Goal: Transaction & Acquisition: Download file/media

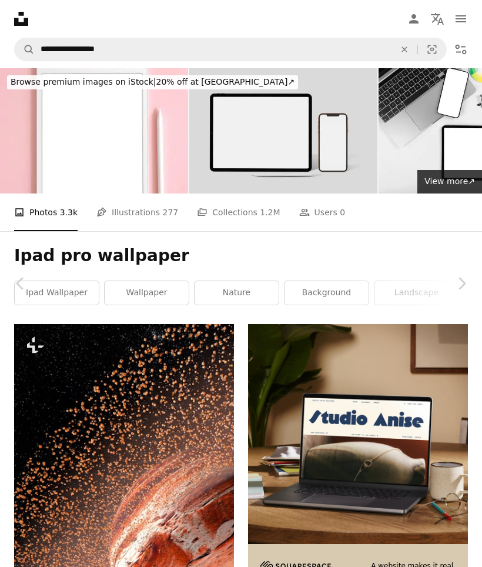
scroll to position [122017, 0]
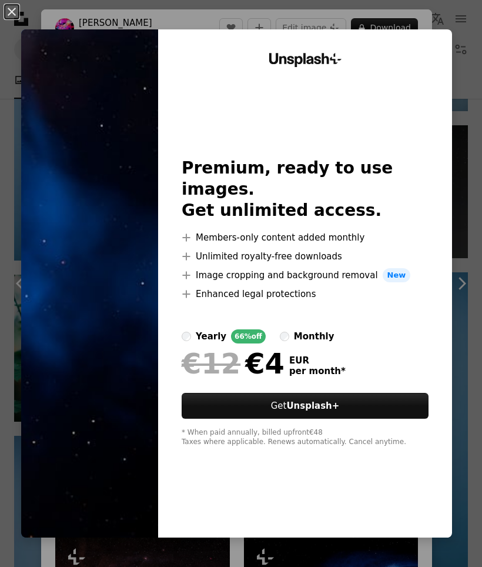
click at [12, 16] on button "An X shape" at bounding box center [12, 12] width 14 height 14
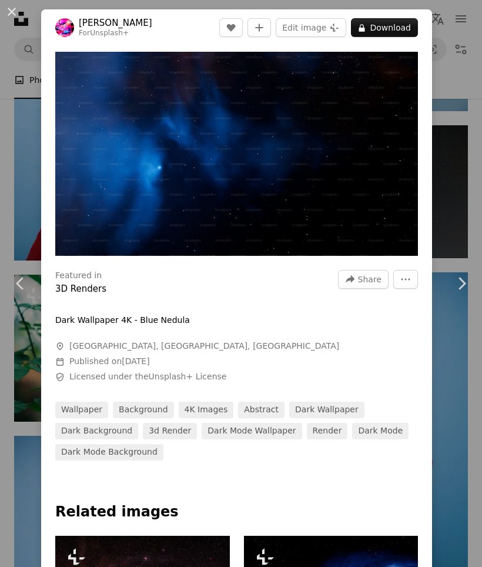
click at [465, 188] on div "An X shape Chevron left Chevron right [PERSON_NAME] For Unsplash+ A heart A plu…" at bounding box center [241, 283] width 482 height 567
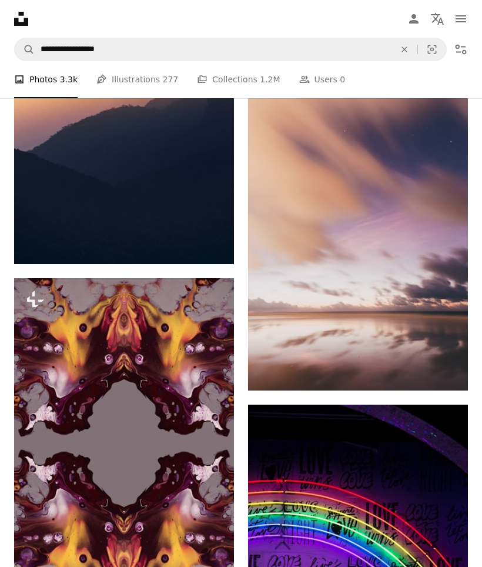
scroll to position [55863, 0]
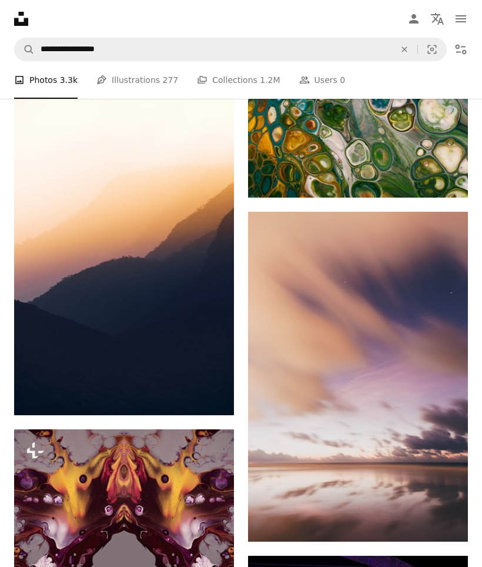
click at [401, 330] on img at bounding box center [358, 377] width 220 height 330
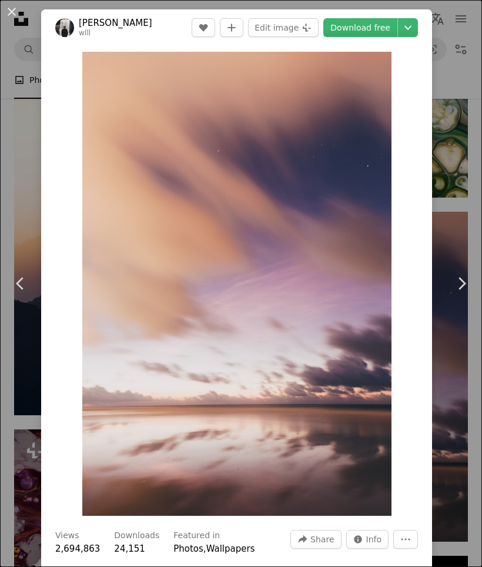
click at [366, 24] on link "Download free" at bounding box center [360, 27] width 74 height 19
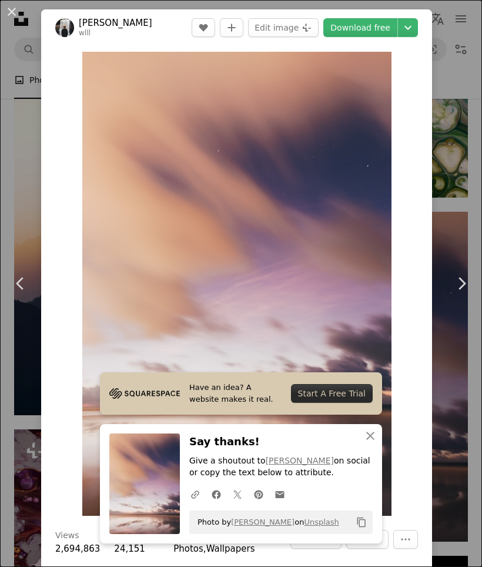
click at [371, 443] on icon "An X shape" at bounding box center [370, 436] width 14 height 14
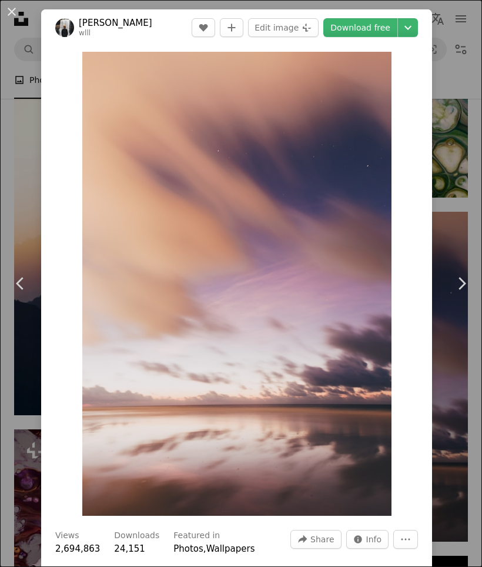
click at [392, 71] on img "Zoom in on this image" at bounding box center [236, 284] width 309 height 464
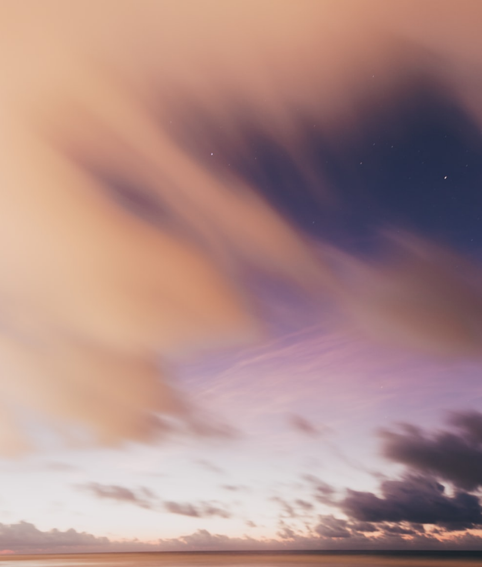
scroll to position [49, 0]
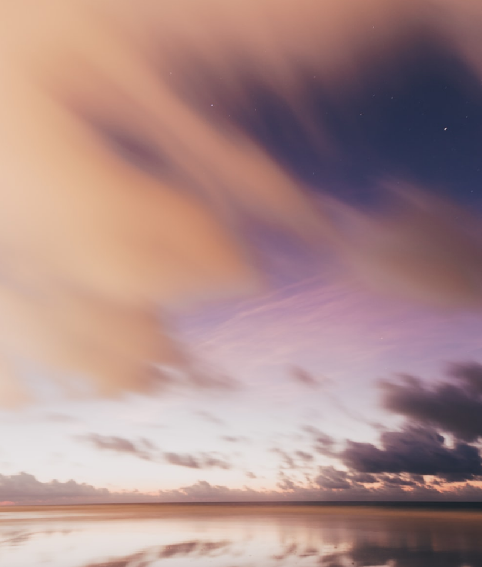
click at [424, 126] on img "Zoom out on this image" at bounding box center [240, 313] width 483 height 725
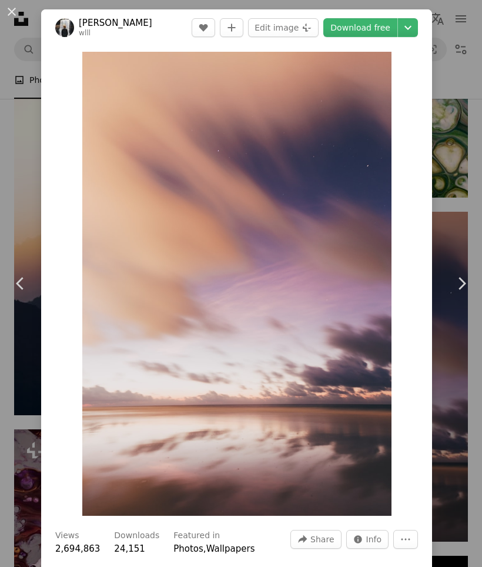
click at [417, 27] on icon "Chevron down" at bounding box center [408, 28] width 19 height 14
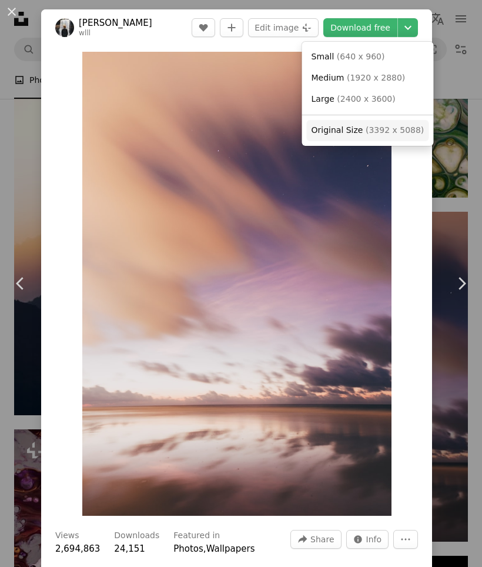
click at [383, 125] on span "( 3392 x 5088 )" at bounding box center [395, 129] width 58 height 9
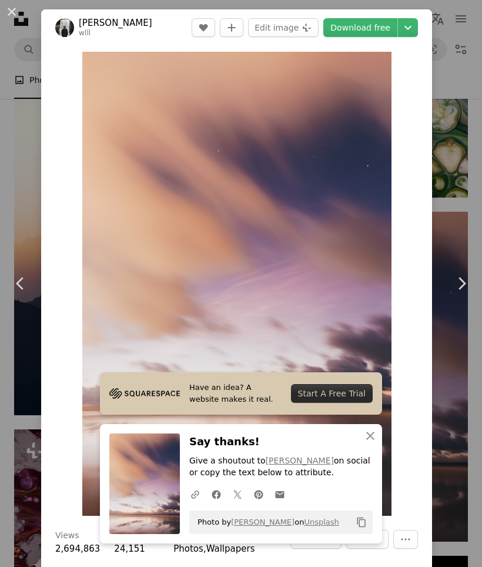
click at [372, 443] on icon "An X shape" at bounding box center [370, 436] width 14 height 14
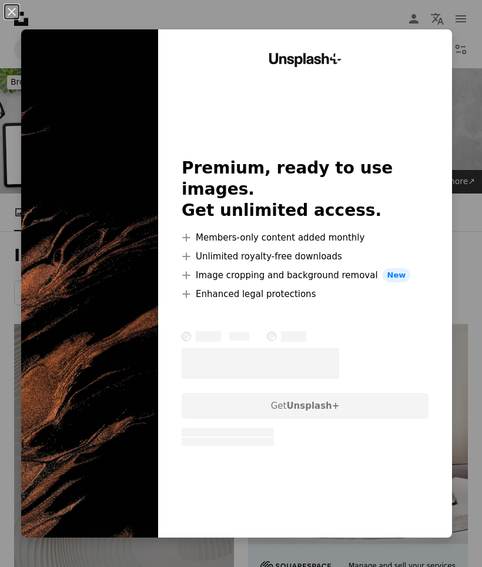
scroll to position [4534, 0]
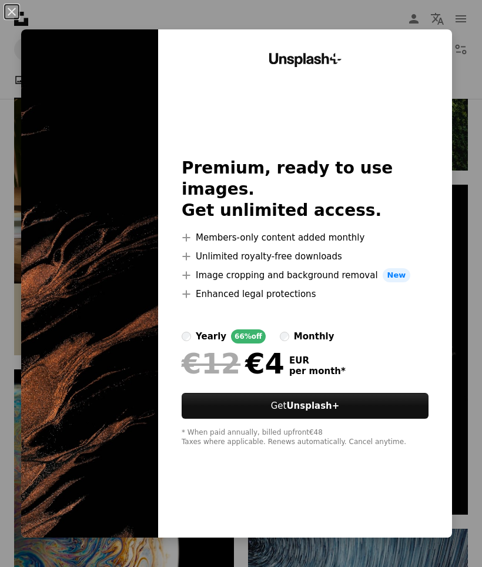
click at [12, 13] on button "An X shape" at bounding box center [12, 12] width 14 height 14
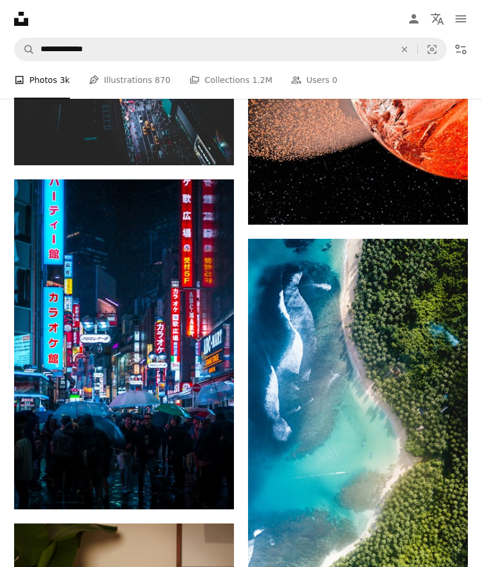
scroll to position [4073, 0]
